Goal: Transaction & Acquisition: Register for event/course

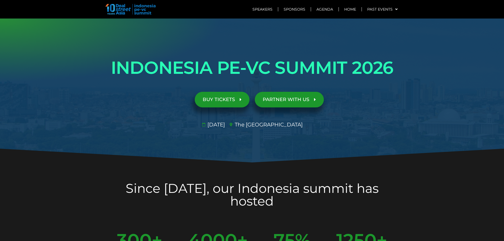
click at [238, 101] on span "BUY TICKETS" at bounding box center [222, 99] width 39 height 5
click at [221, 99] on span "BUY TICKETS" at bounding box center [219, 99] width 32 height 5
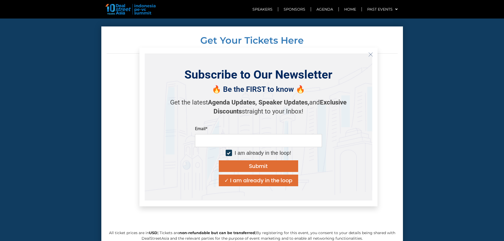
scroll to position [1818, 0]
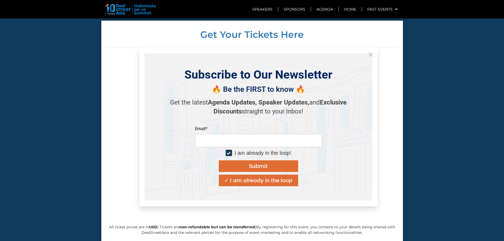
click at [371, 51] on button "Close" at bounding box center [370, 54] width 8 height 8
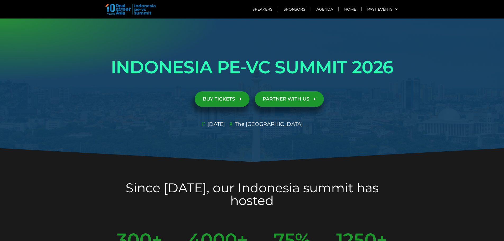
scroll to position [0, 0]
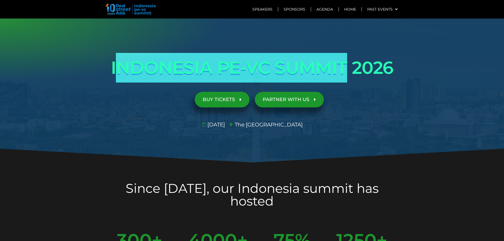
drag, startPoint x: 123, startPoint y: 66, endPoint x: 349, endPoint y: 66, distance: 226.2
click at [349, 66] on h1 "INDONESIA PE-VC SUMMIT 2026" at bounding box center [252, 68] width 296 height 30
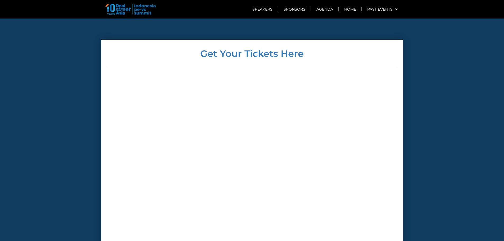
scroll to position [1772, 0]
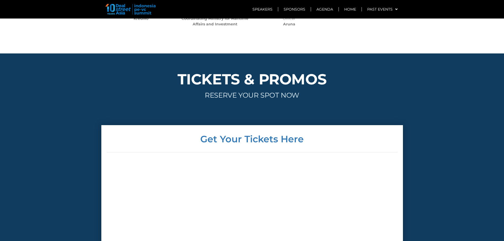
scroll to position [1449, 0]
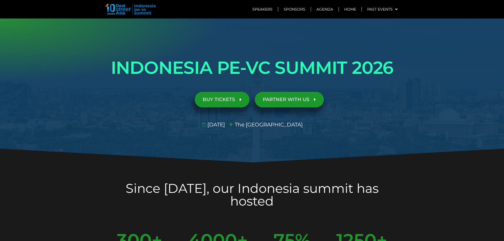
click at [227, 100] on span "BUY TICKETS" at bounding box center [219, 99] width 32 height 5
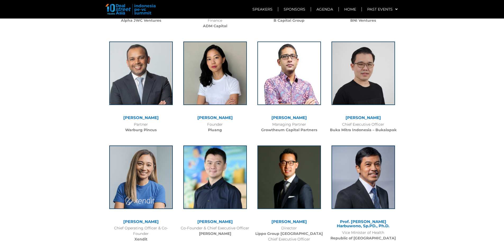
scroll to position [1078, 0]
